Goal: Task Accomplishment & Management: Use online tool/utility

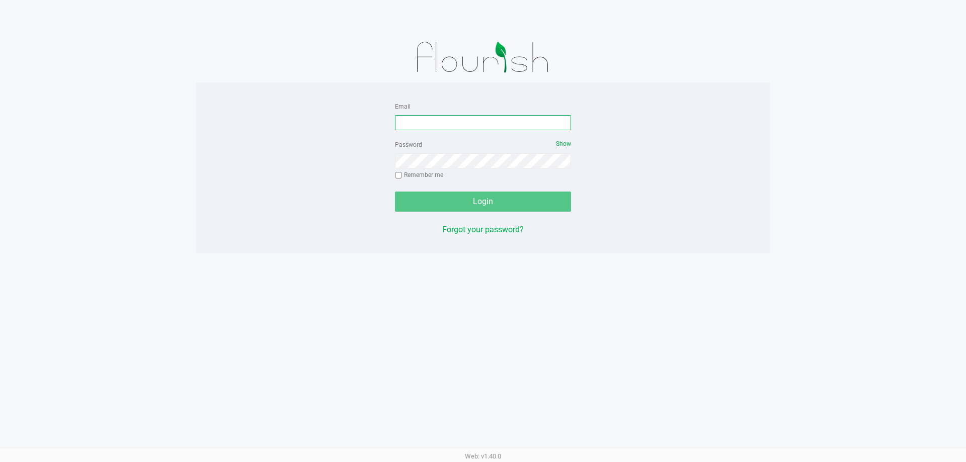
click at [436, 121] on input "Email" at bounding box center [483, 122] width 176 height 15
type input "[EMAIL_ADDRESS][DOMAIN_NAME]"
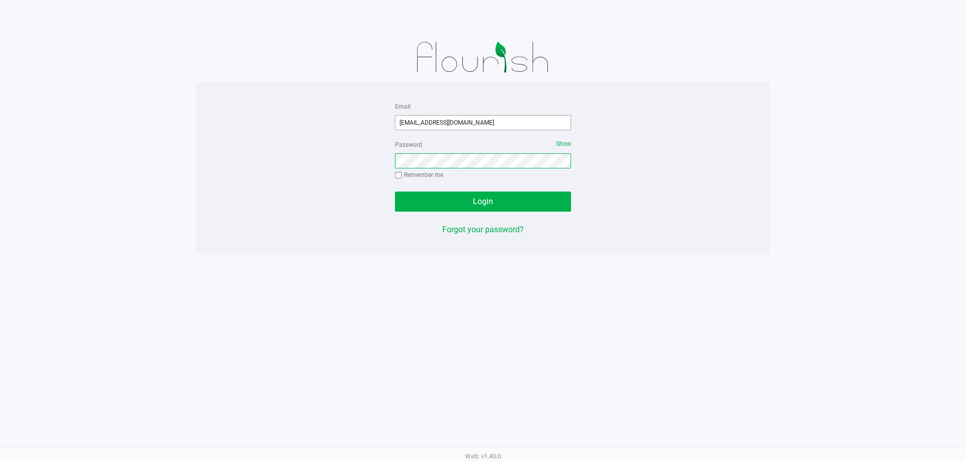
click at [395, 192] on button "Login" at bounding box center [483, 202] width 176 height 20
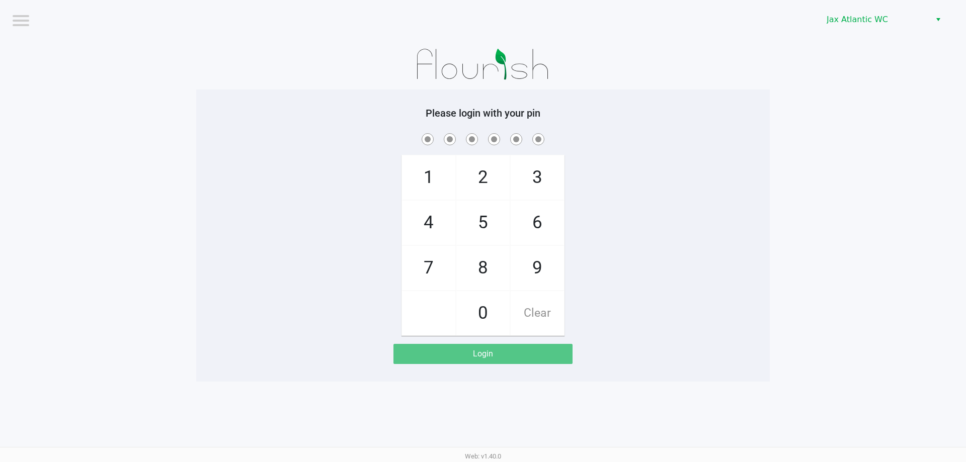
click at [554, 262] on span "9" at bounding box center [537, 268] width 53 height 44
checkbox input "true"
click at [440, 188] on span "1" at bounding box center [428, 177] width 53 height 44
checkbox input "true"
click at [441, 186] on span "1" at bounding box center [428, 177] width 53 height 44
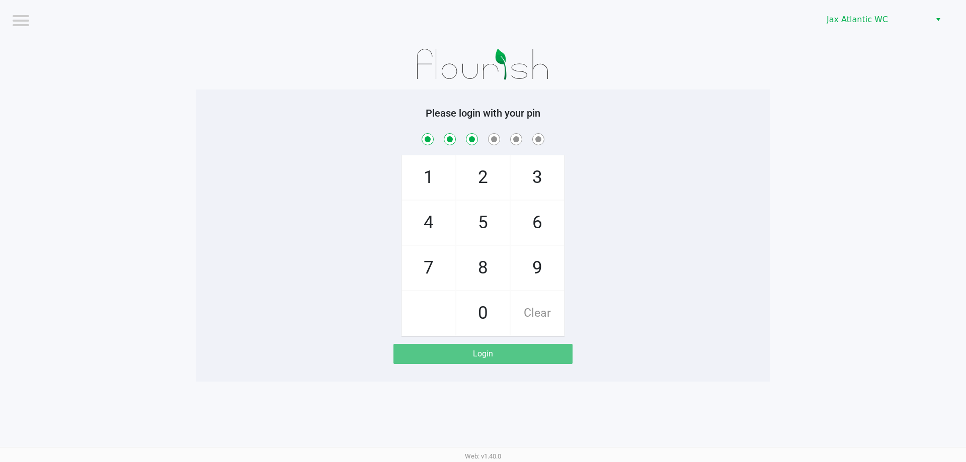
checkbox input "true"
click at [435, 269] on span "7" at bounding box center [428, 268] width 53 height 44
checkbox input "true"
click at [430, 235] on span "4" at bounding box center [428, 223] width 53 height 44
checkbox input "true"
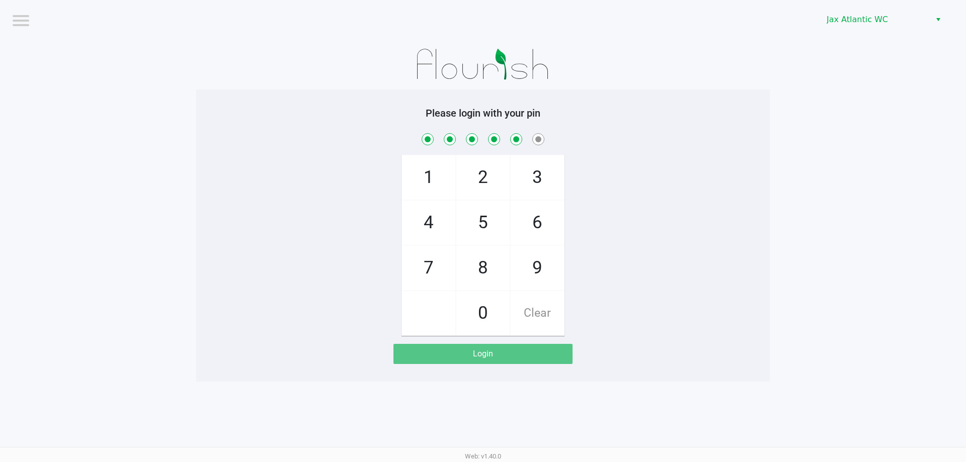
click at [427, 264] on span "7" at bounding box center [428, 268] width 53 height 44
checkbox input "true"
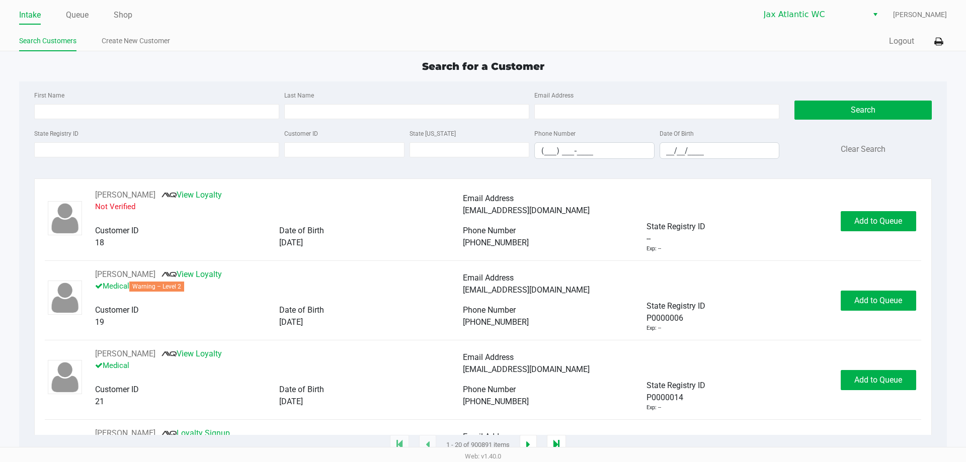
drag, startPoint x: 72, startPoint y: 16, endPoint x: 112, endPoint y: 14, distance: 40.3
click at [73, 16] on link "Queue" at bounding box center [77, 15] width 23 height 14
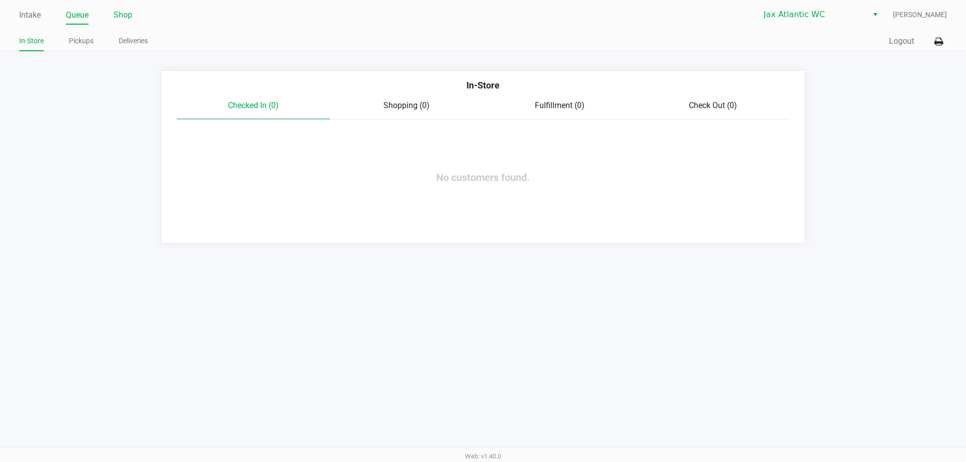
click at [128, 13] on link "Shop" at bounding box center [123, 15] width 19 height 14
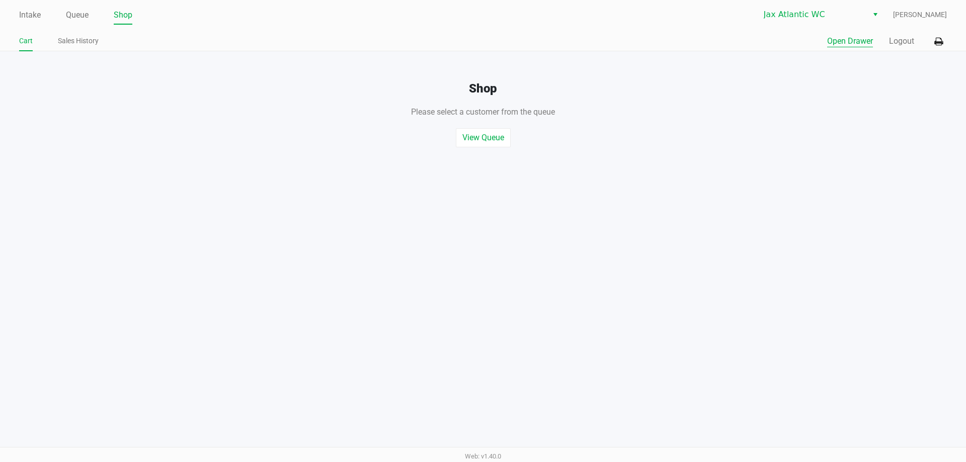
click at [839, 44] on button "Open Drawer" at bounding box center [850, 41] width 46 height 12
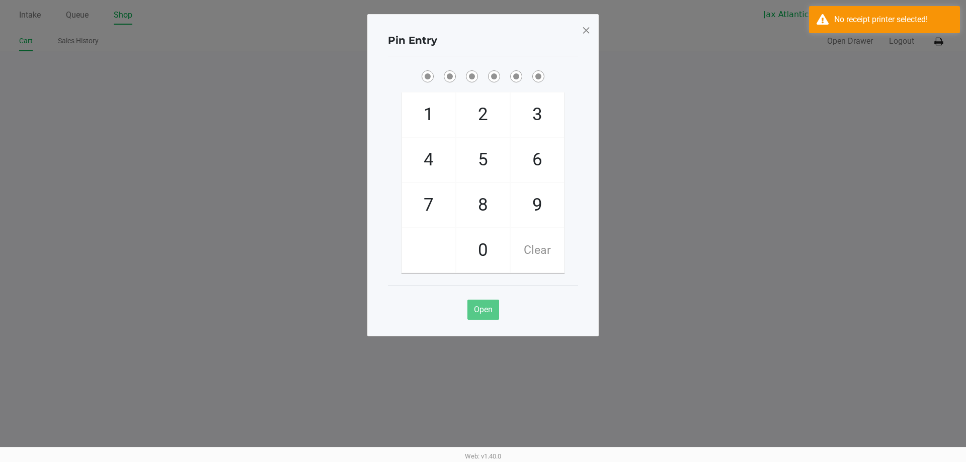
click at [543, 203] on span "9" at bounding box center [537, 205] width 53 height 44
checkbox input "true"
click at [433, 113] on span "1" at bounding box center [428, 115] width 53 height 44
checkbox input "true"
drag, startPoint x: 433, startPoint y: 112, endPoint x: 433, endPoint y: 184, distance: 71.4
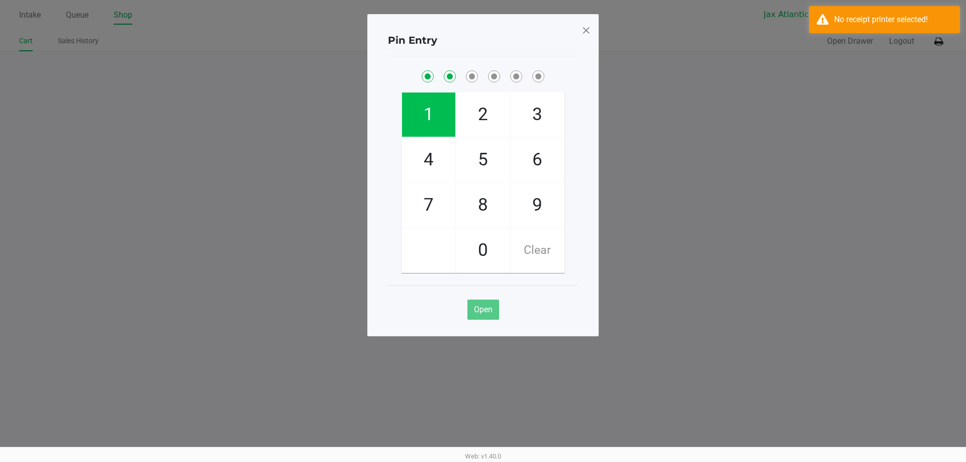
click at [434, 112] on span "1" at bounding box center [428, 115] width 53 height 44
checkbox input "true"
click at [427, 218] on span "7" at bounding box center [428, 205] width 53 height 44
checkbox input "true"
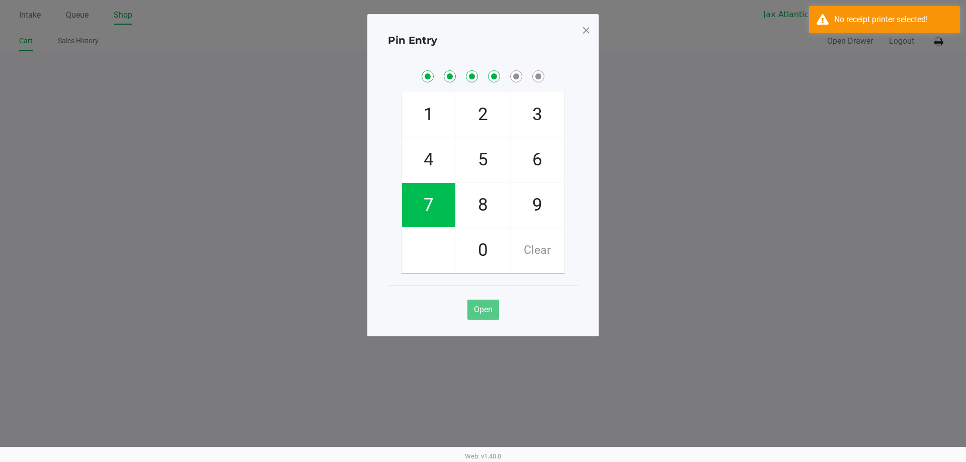
click at [430, 167] on span "4" at bounding box center [428, 160] width 53 height 44
checkbox input "true"
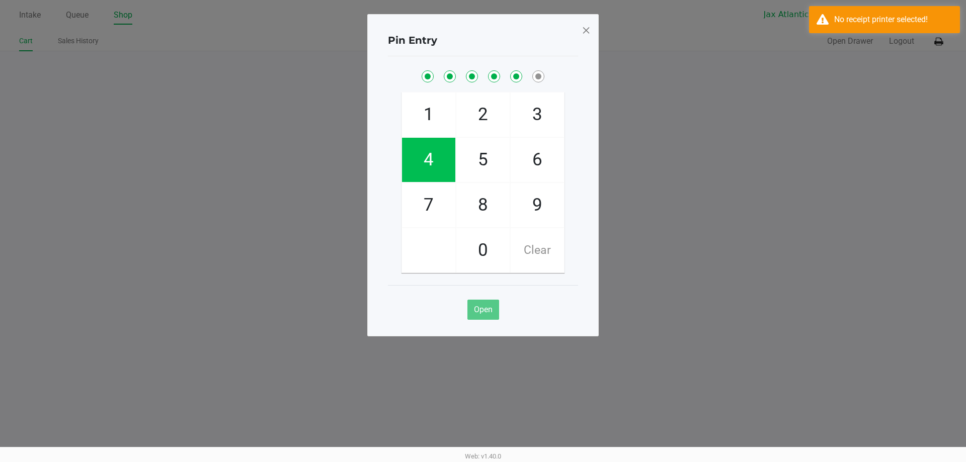
click at [427, 223] on span "7" at bounding box center [428, 205] width 53 height 44
checkbox input "true"
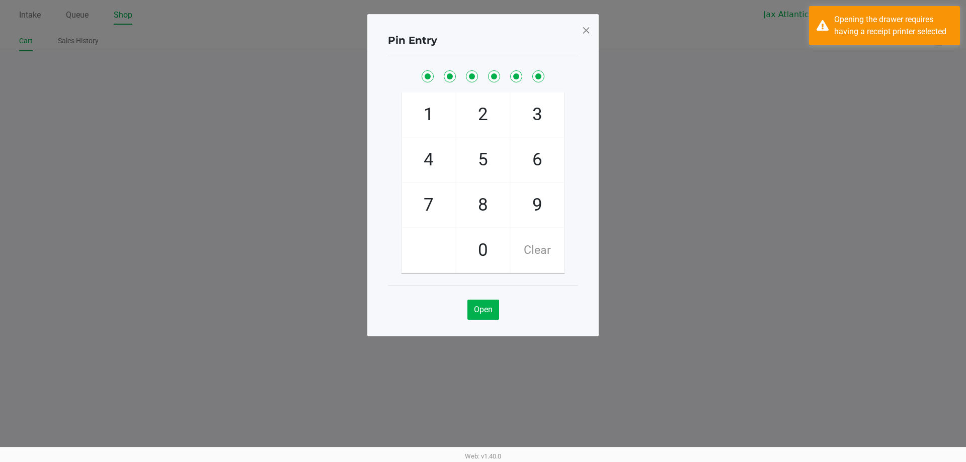
click at [592, 27] on div "Pin Entry 1 4 7 2 5 8 0 3 6 9 Clear Open" at bounding box center [482, 175] width 231 height 322
click at [590, 28] on span at bounding box center [585, 30] width 9 height 16
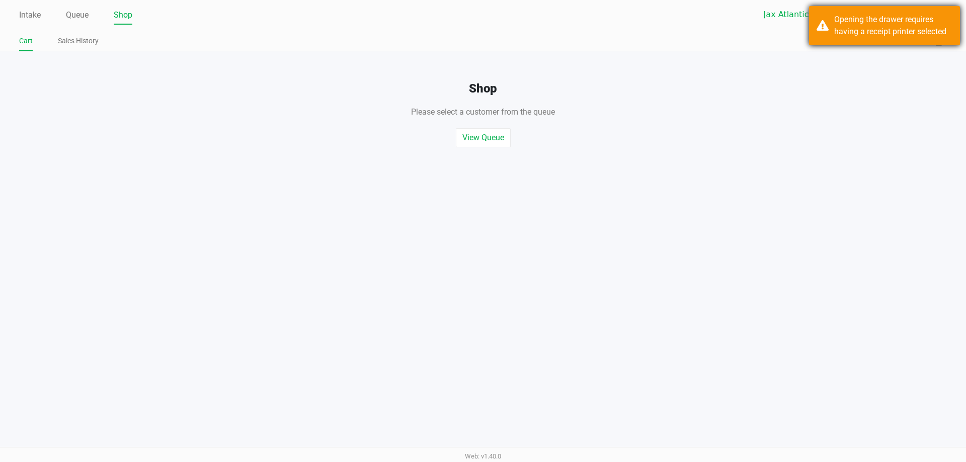
click at [855, 23] on div "Opening the drawer requires having a receipt printer selected" at bounding box center [893, 26] width 118 height 24
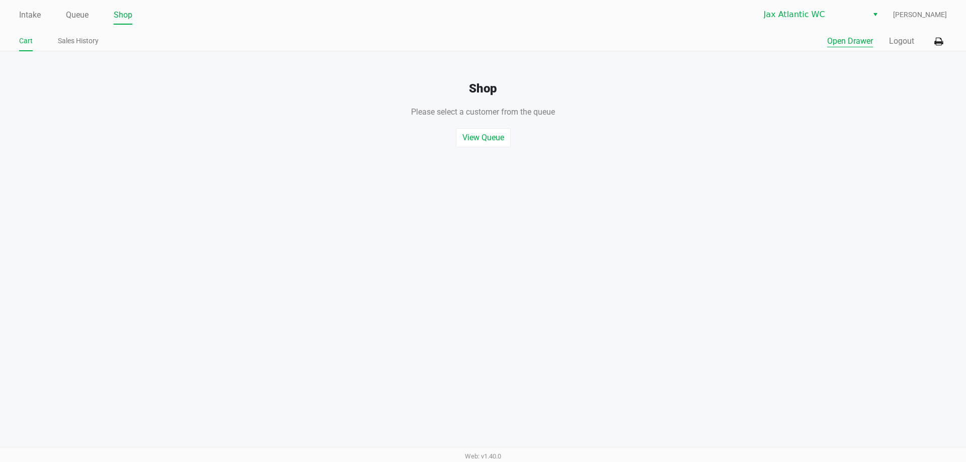
click at [846, 39] on button "Open Drawer" at bounding box center [850, 41] width 46 height 12
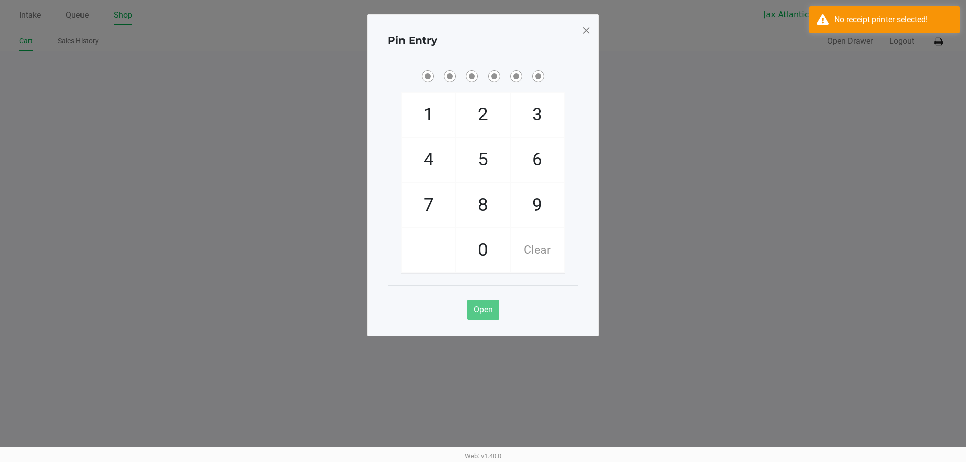
click at [582, 29] on span at bounding box center [585, 30] width 9 height 16
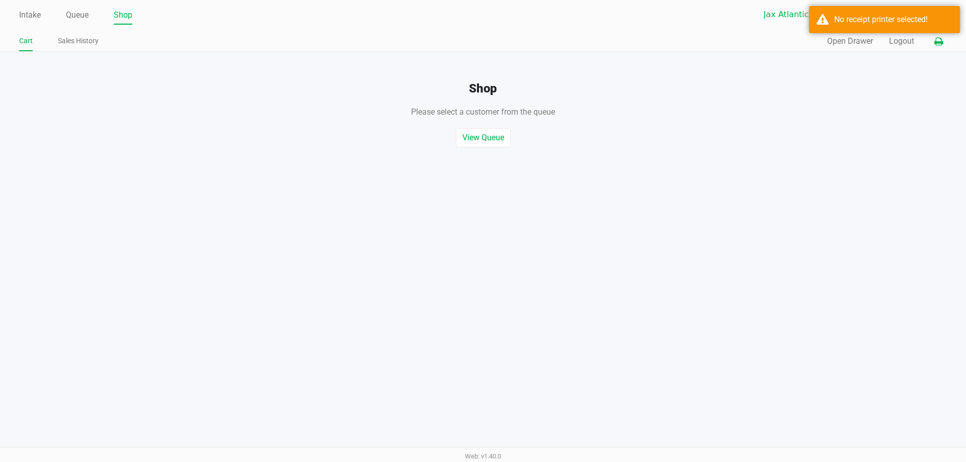
click at [937, 43] on icon at bounding box center [938, 41] width 9 height 7
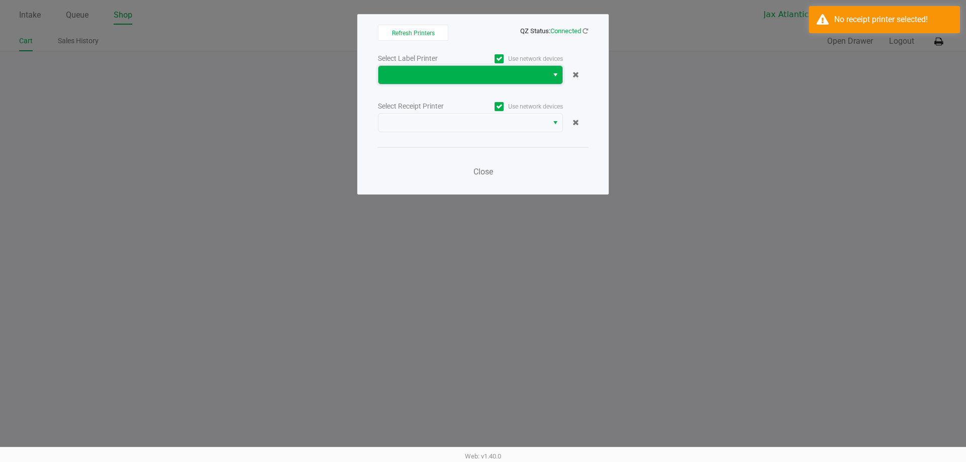
click at [482, 78] on span at bounding box center [462, 75] width 157 height 12
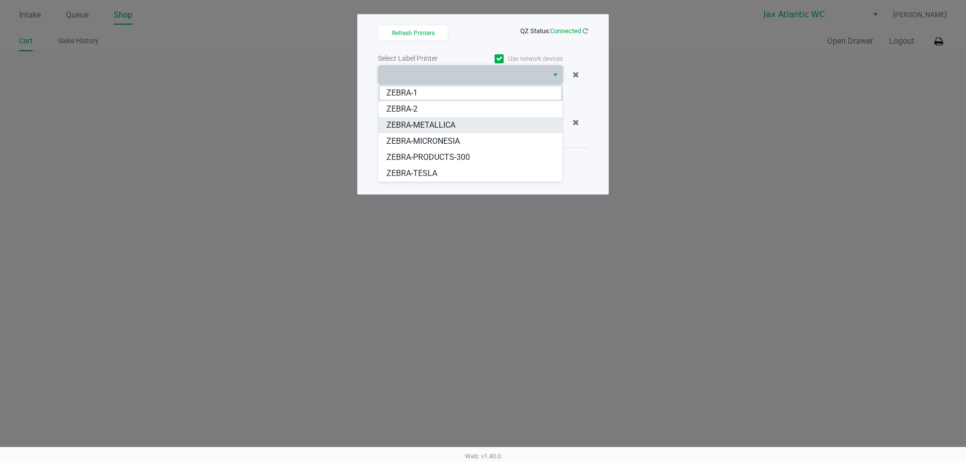
click at [431, 120] on span "ZEBRA-METALLICA" at bounding box center [420, 125] width 69 height 12
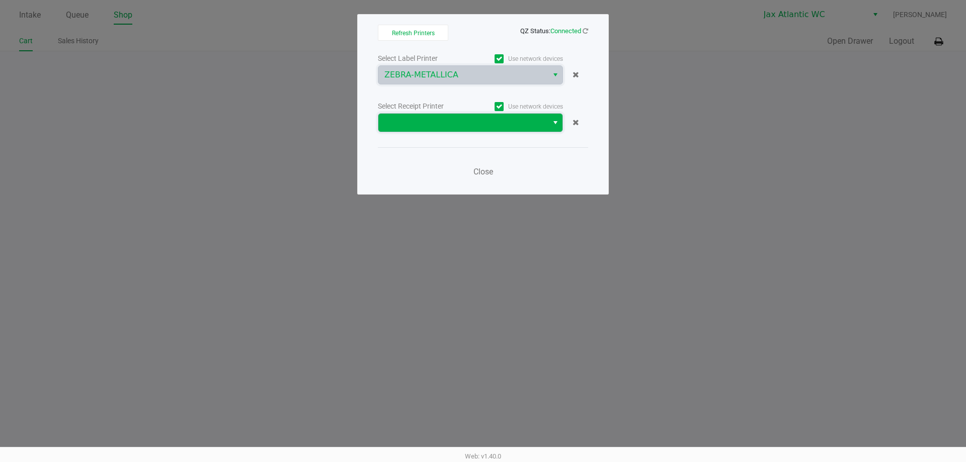
click at [440, 126] on span at bounding box center [462, 123] width 157 height 12
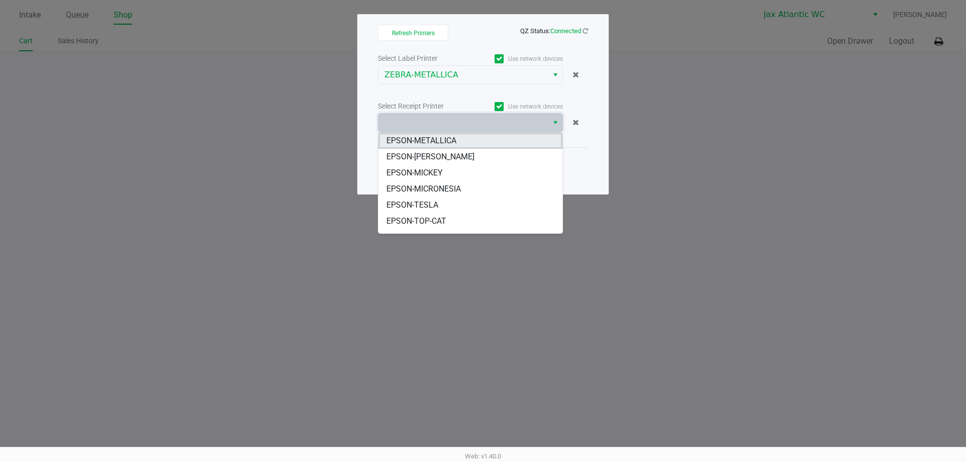
click at [461, 141] on li "EPSON-METALLICA" at bounding box center [470, 141] width 184 height 16
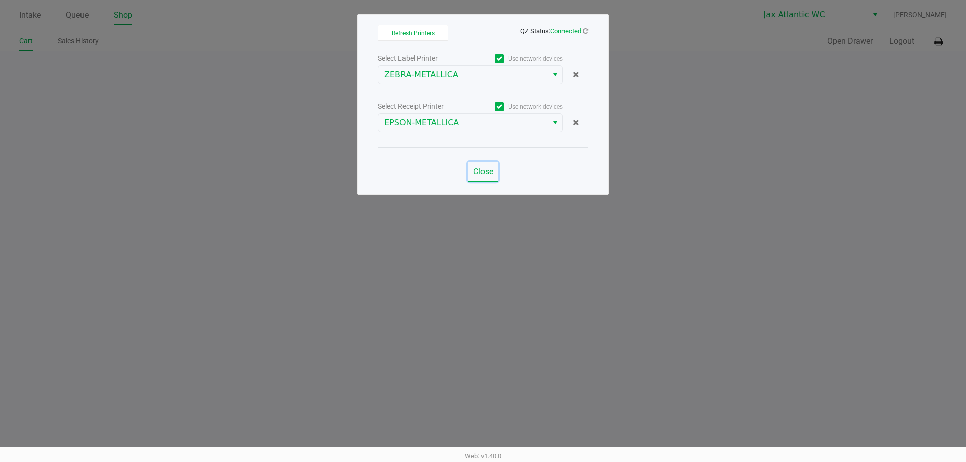
click at [491, 177] on button "Close" at bounding box center [483, 172] width 30 height 20
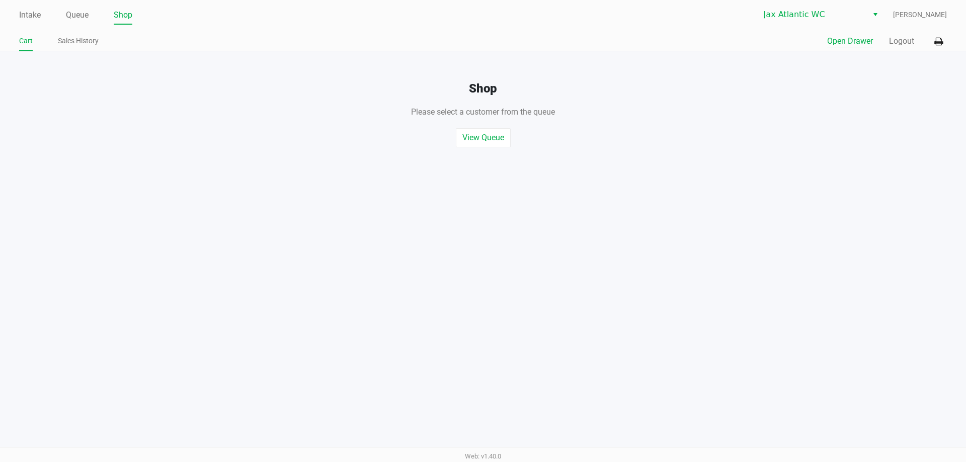
click at [839, 40] on button "Open Drawer" at bounding box center [850, 41] width 46 height 12
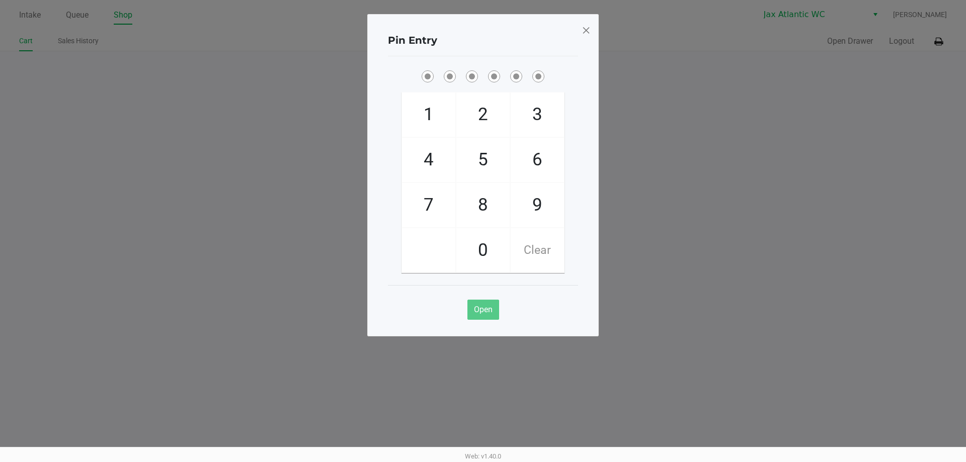
drag, startPoint x: 538, startPoint y: 212, endPoint x: 458, endPoint y: 162, distance: 94.2
click at [538, 212] on span "9" at bounding box center [537, 205] width 53 height 44
checkbox input "true"
click at [439, 121] on span "1" at bounding box center [428, 115] width 53 height 44
checkbox input "true"
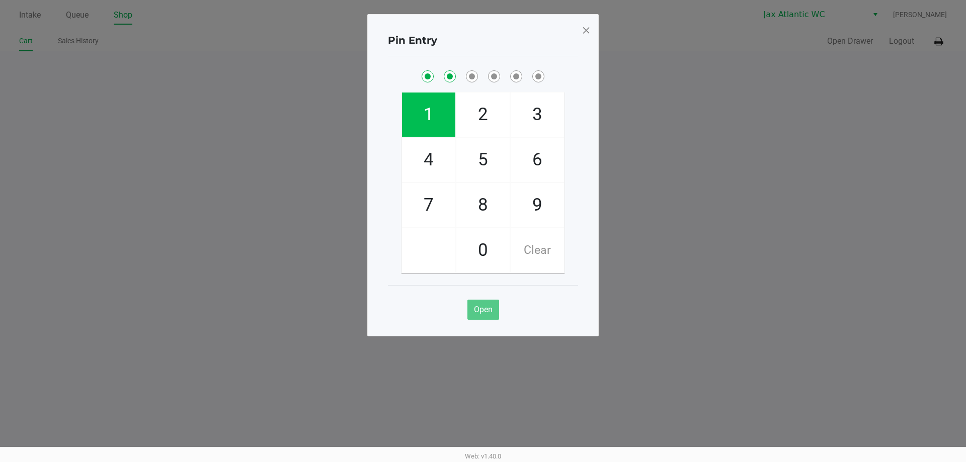
click at [439, 121] on span "1" at bounding box center [428, 115] width 53 height 44
checkbox input "true"
click at [426, 191] on span "7" at bounding box center [428, 205] width 53 height 44
checkbox input "true"
click at [428, 161] on span "4" at bounding box center [428, 160] width 53 height 44
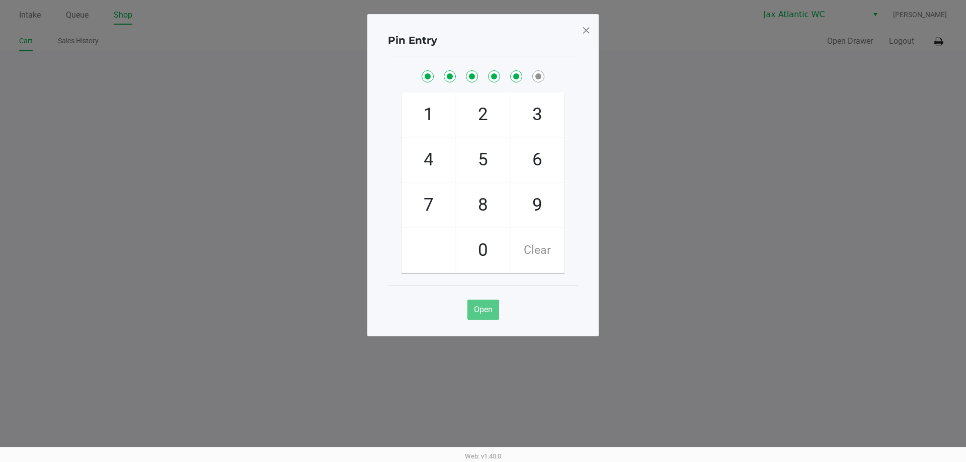
checkbox input "true"
click at [425, 189] on span "7" at bounding box center [428, 205] width 53 height 44
checkbox input "true"
